Goal: Task Accomplishment & Management: Manage account settings

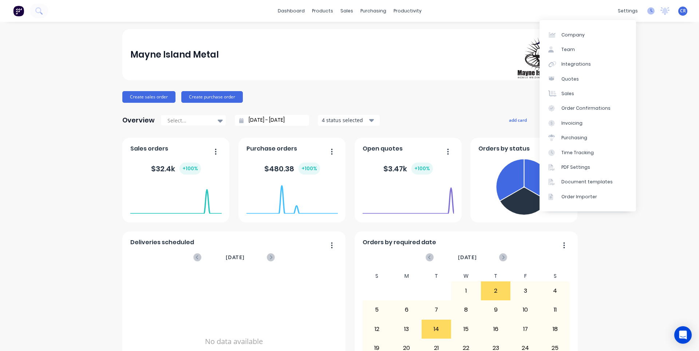
click at [648, 11] on icon at bounding box center [651, 10] width 7 height 7
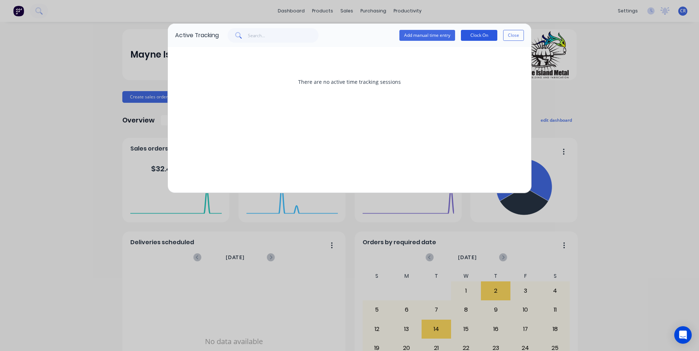
click at [476, 33] on button "Clock On" at bounding box center [479, 35] width 36 height 11
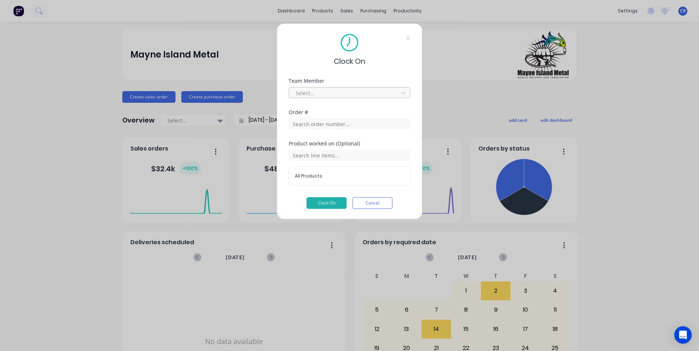
click at [349, 87] on div "Select..." at bounding box center [345, 92] width 104 height 11
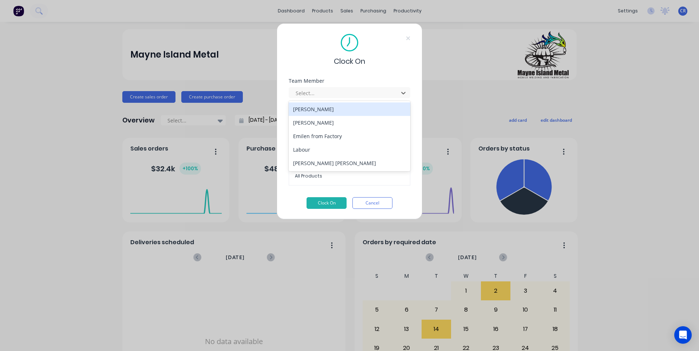
click at [341, 109] on div "[PERSON_NAME]" at bounding box center [350, 108] width 122 height 13
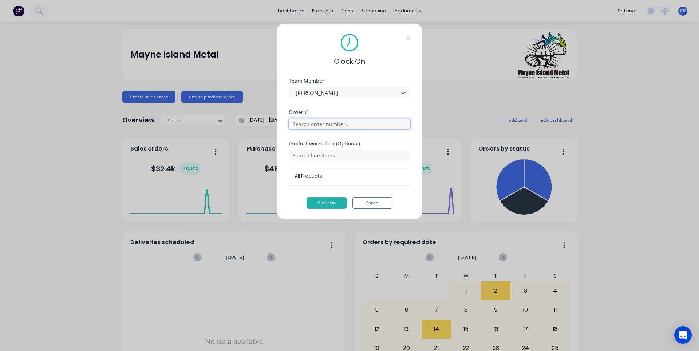
click at [346, 127] on input "text" at bounding box center [350, 123] width 122 height 11
click at [349, 124] on input "text" at bounding box center [350, 123] width 122 height 11
click at [334, 203] on button "Clock On" at bounding box center [327, 203] width 40 height 12
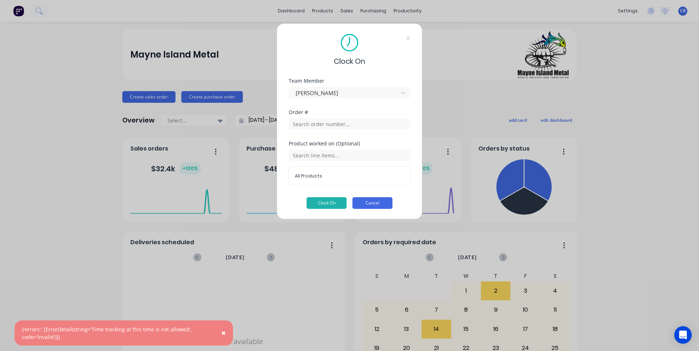
click at [369, 204] on button "Cancel" at bounding box center [373, 203] width 40 height 12
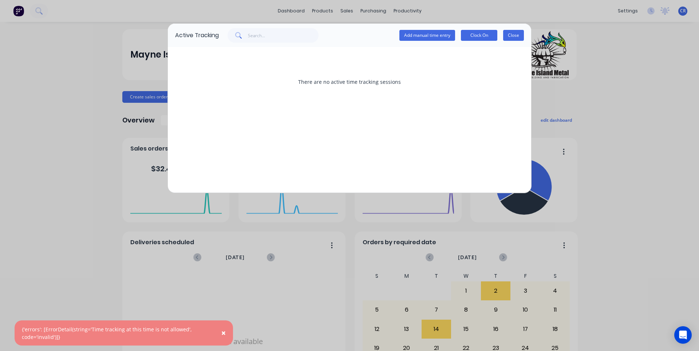
click at [516, 38] on button "Close" at bounding box center [513, 35] width 21 height 11
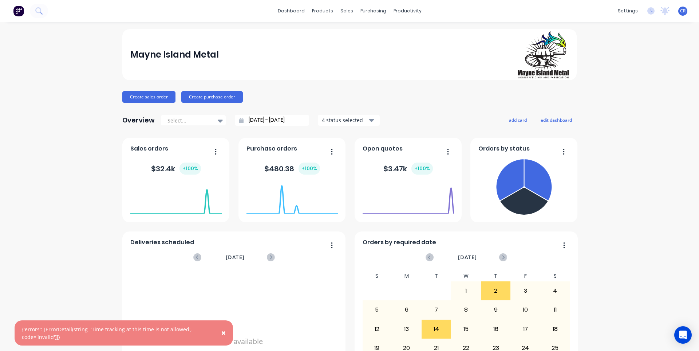
click at [680, 9] on span "CR" at bounding box center [683, 11] width 6 height 7
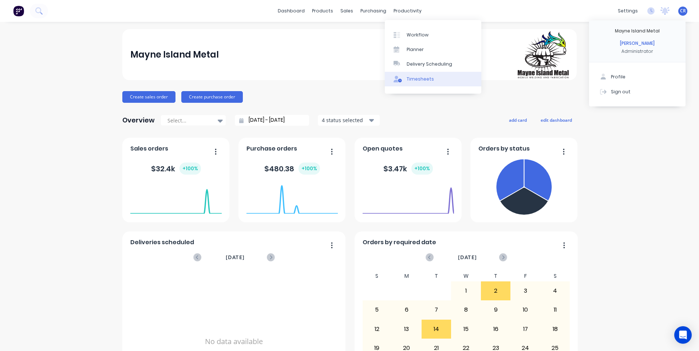
click at [417, 81] on div "Timesheets" at bounding box center [420, 79] width 27 height 7
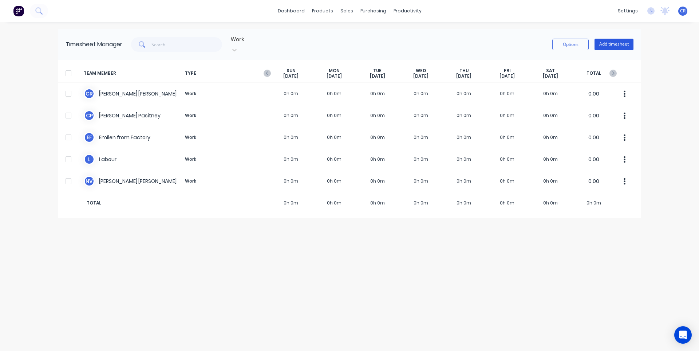
click at [611, 42] on button "Add timesheet" at bounding box center [614, 45] width 39 height 12
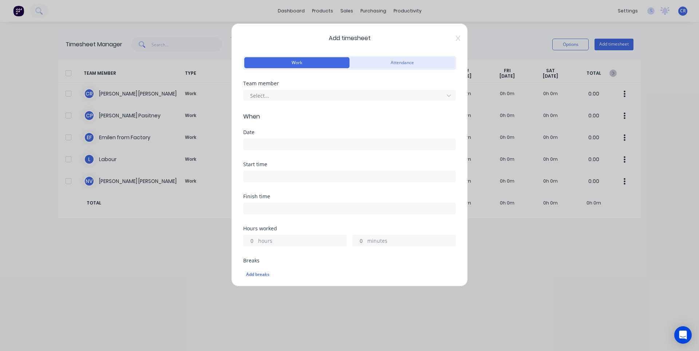
click at [386, 67] on button "Attendance" at bounding box center [402, 62] width 105 height 11
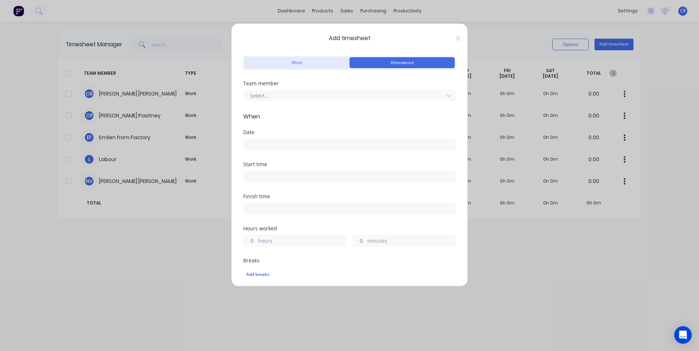
click at [323, 65] on button "Work" at bounding box center [296, 62] width 105 height 11
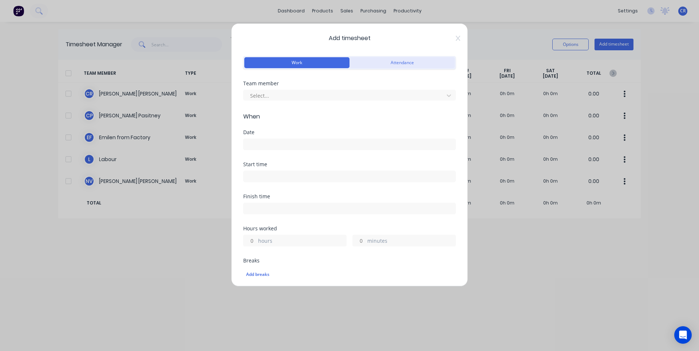
click at [372, 62] on button "Attendance" at bounding box center [402, 62] width 105 height 11
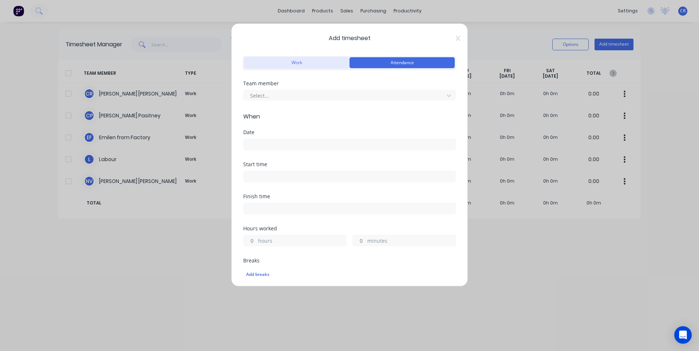
click at [331, 62] on button "Work" at bounding box center [296, 62] width 105 height 11
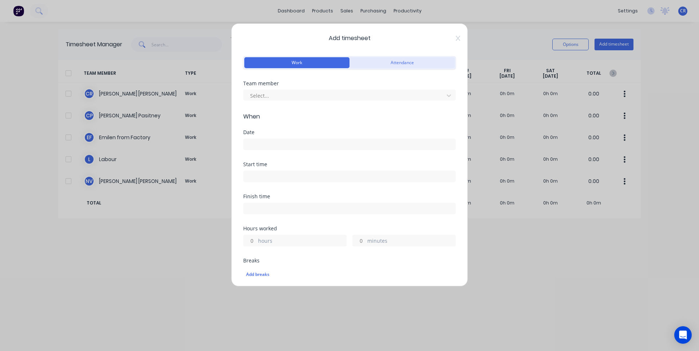
click at [423, 64] on button "Attendance" at bounding box center [402, 62] width 105 height 11
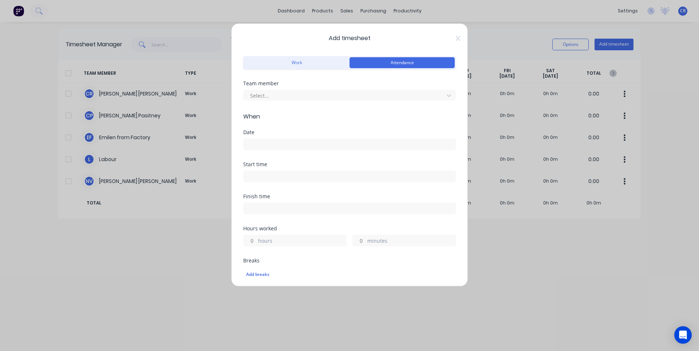
click at [350, 60] on button "Attendance" at bounding box center [402, 62] width 105 height 11
click at [318, 63] on button "Work" at bounding box center [296, 62] width 105 height 11
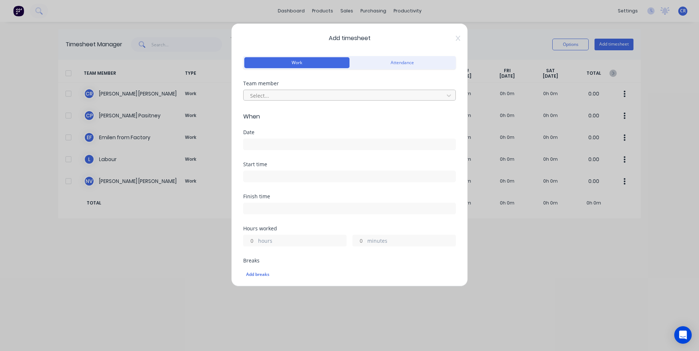
click at [316, 98] on div at bounding box center [344, 95] width 191 height 9
click at [301, 141] on input at bounding box center [350, 144] width 212 height 11
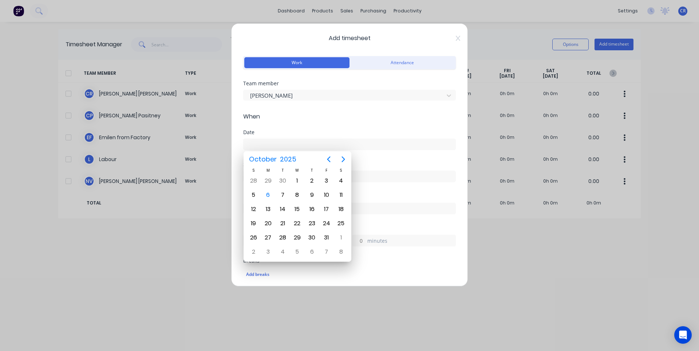
click at [327, 121] on form "Work Attendance Team member Cameron Rennie When Date Start time Finish time Hou…" at bounding box center [349, 246] width 213 height 384
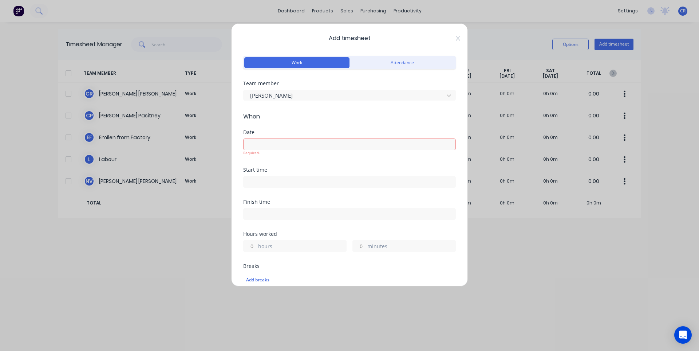
click at [382, 170] on div "Start time" at bounding box center [349, 169] width 213 height 5
click at [456, 38] on icon at bounding box center [458, 38] width 4 height 6
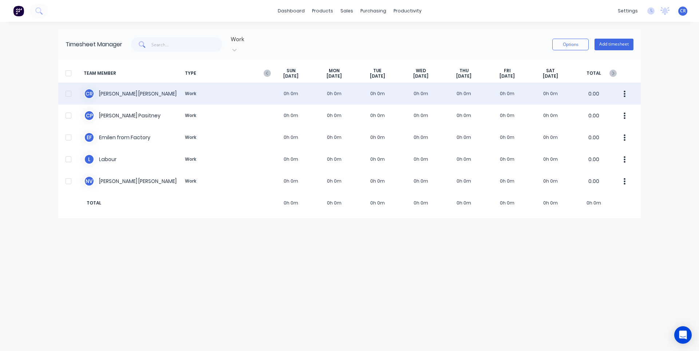
click at [70, 86] on div at bounding box center [68, 93] width 15 height 15
click at [71, 86] on div at bounding box center [68, 93] width 15 height 15
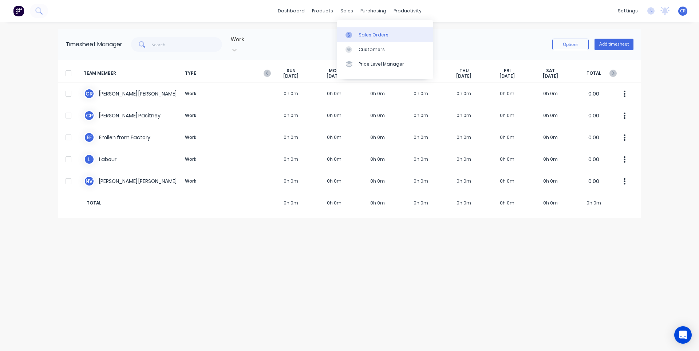
click at [353, 37] on div at bounding box center [351, 35] width 11 height 7
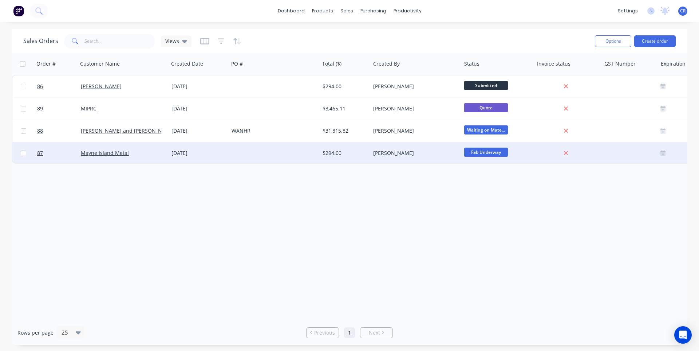
click at [213, 154] on div "01 Oct 2025" at bounding box center [199, 152] width 54 height 7
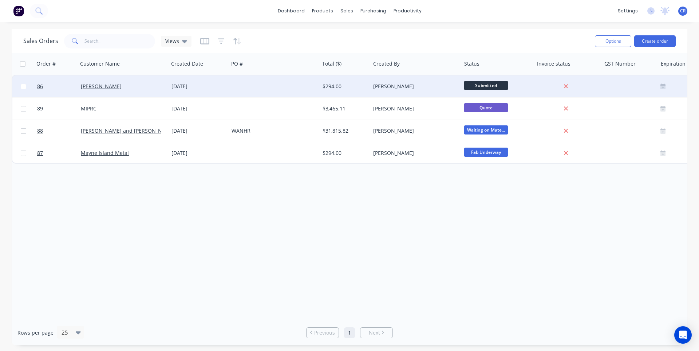
click at [135, 83] on div "[PERSON_NAME]" at bounding box center [121, 86] width 81 height 7
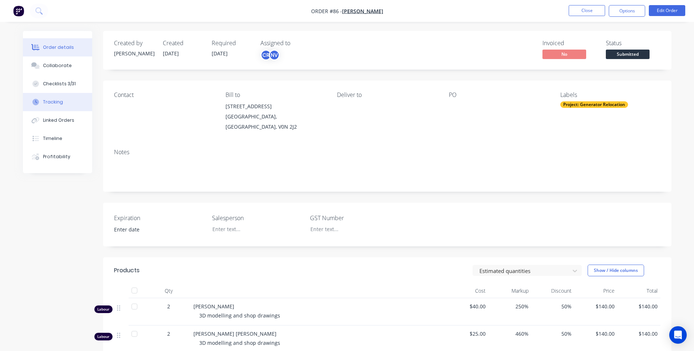
click at [57, 105] on div "Tracking" at bounding box center [53, 102] width 20 height 7
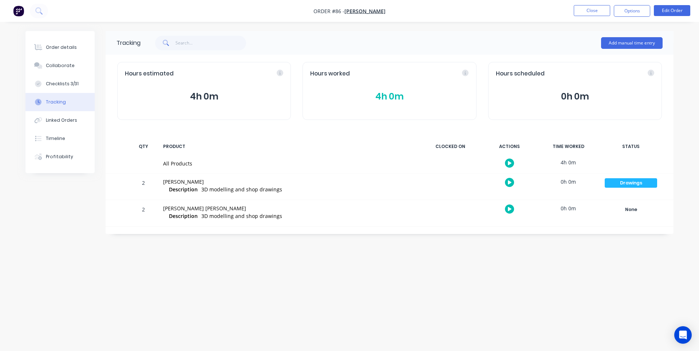
click at [509, 182] on icon "button" at bounding box center [510, 182] width 4 height 4
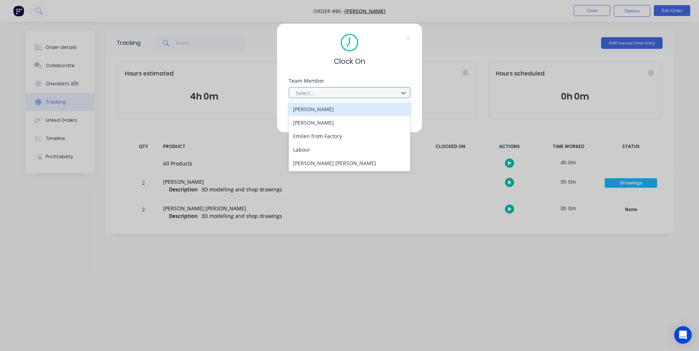
click at [326, 90] on div at bounding box center [345, 93] width 100 height 9
click at [327, 113] on div "[PERSON_NAME]" at bounding box center [350, 108] width 122 height 13
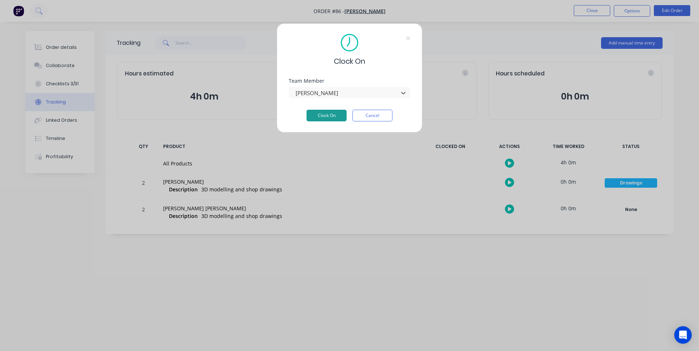
click at [329, 116] on button "Clock On" at bounding box center [327, 116] width 40 height 12
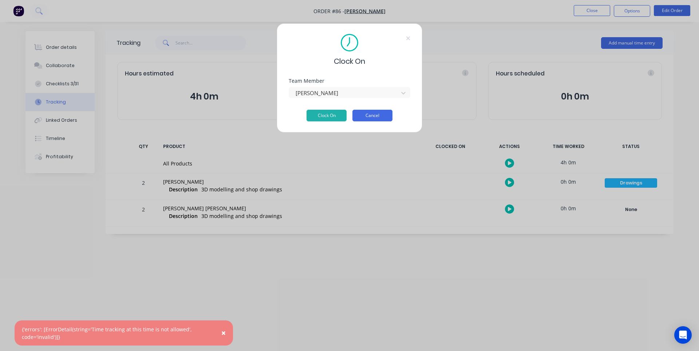
click at [371, 114] on button "Cancel" at bounding box center [373, 116] width 40 height 12
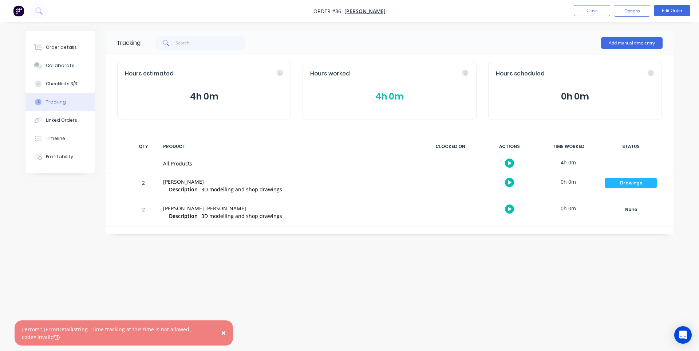
click at [562, 178] on div "0h 0m" at bounding box center [568, 181] width 55 height 16
click at [158, 178] on div "2 Cameron Rennie Description 3D modelling and shop drawings 0h 0m Drawings Crea…" at bounding box center [390, 186] width 568 height 26
click at [193, 189] on span "Description" at bounding box center [183, 189] width 29 height 8
click at [668, 11] on button "Edit Order" at bounding box center [672, 10] width 36 height 11
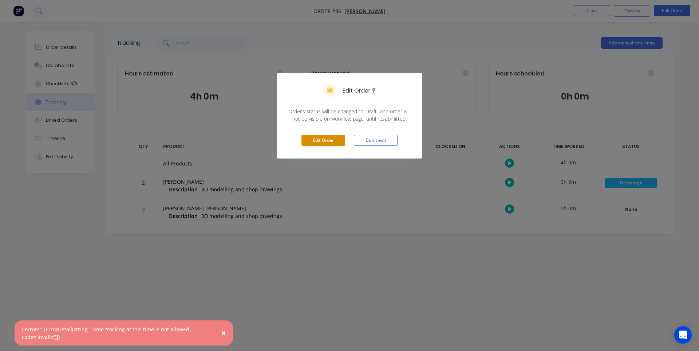
click at [323, 138] on button "Edit Order" at bounding box center [324, 140] width 44 height 11
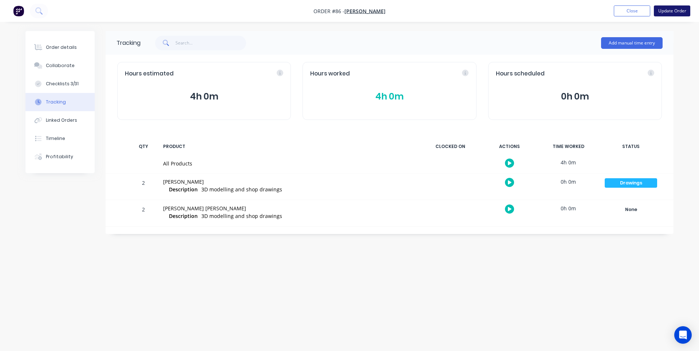
click at [680, 11] on button "Update Order" at bounding box center [672, 10] width 36 height 11
click at [630, 9] on button "Options" at bounding box center [632, 11] width 36 height 12
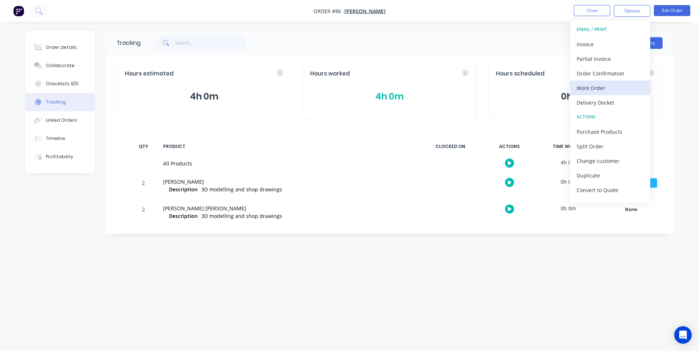
click at [610, 87] on div "Work Order" at bounding box center [610, 88] width 67 height 11
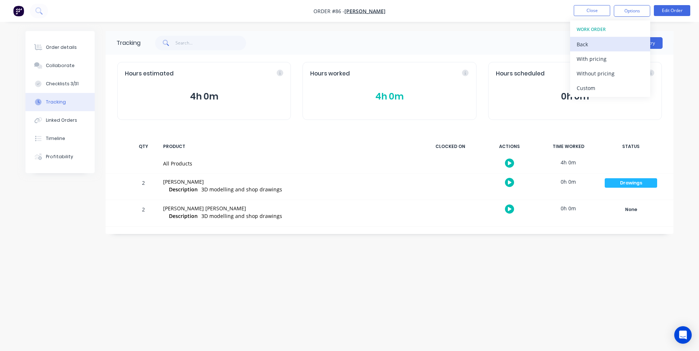
click at [603, 48] on div "Back" at bounding box center [610, 44] width 67 height 11
click at [513, 35] on div "Add manual time entry" at bounding box center [402, 43] width 522 height 22
click at [507, 181] on button "button" at bounding box center [509, 182] width 9 height 9
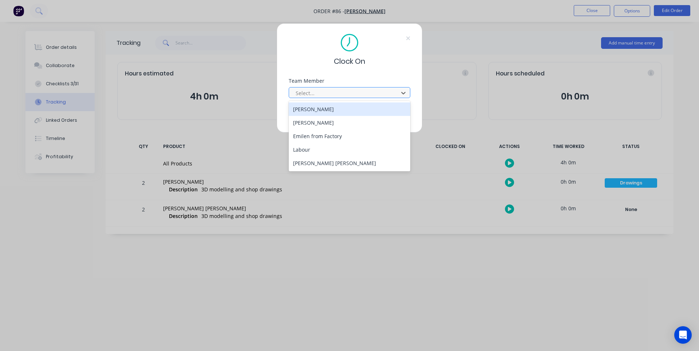
click at [378, 97] on div at bounding box center [345, 93] width 100 height 9
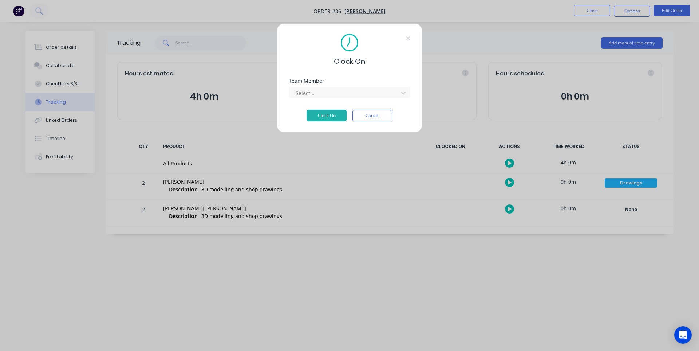
click at [390, 79] on div "Team Member" at bounding box center [350, 80] width 122 height 5
click at [380, 115] on button "Cancel" at bounding box center [373, 116] width 40 height 12
